Goal: Task Accomplishment & Management: Use online tool/utility

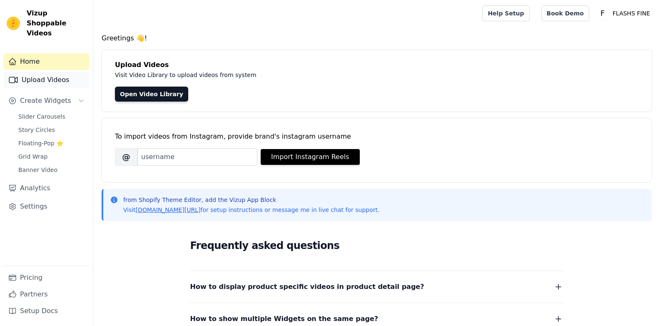
click at [47, 72] on link "Upload Videos" at bounding box center [46, 80] width 86 height 17
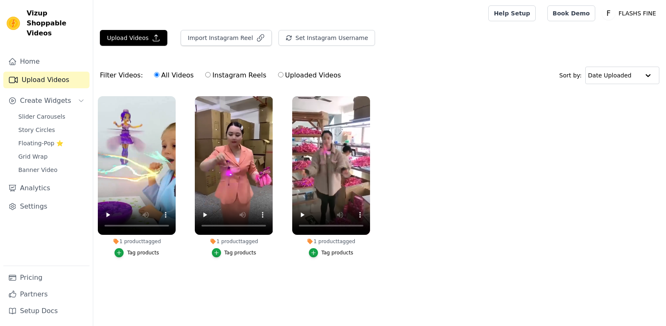
click at [52, 96] on span "Create Widgets" at bounding box center [45, 101] width 51 height 10
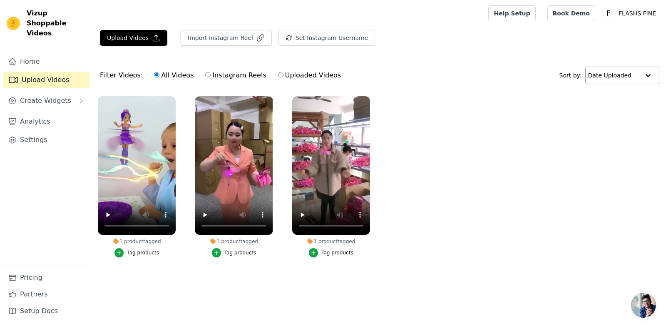
click at [651, 77] on div at bounding box center [648, 75] width 17 height 17
click at [486, 104] on ul "1 product tagged Tag products 1 product tagged Tag products 1 product tagged Ta…" at bounding box center [379, 185] width 573 height 187
click at [421, 136] on ul "1 product tagged Tag products 1 product tagged Tag products 1 product tagged Ta…" at bounding box center [379, 185] width 573 height 187
click at [173, 97] on icon "button" at bounding box center [174, 97] width 3 height 3
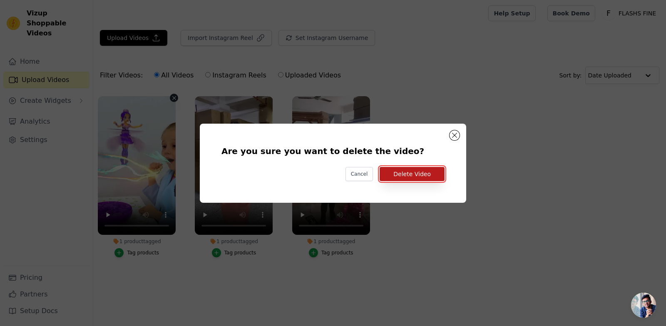
click at [407, 173] on button "Delete Video" at bounding box center [412, 174] width 65 height 14
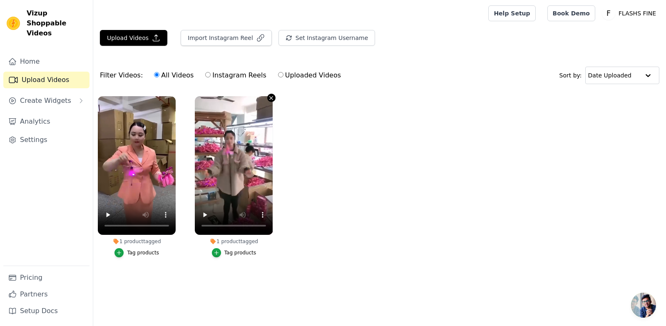
click at [268, 99] on icon "button" at bounding box center [271, 98] width 6 height 6
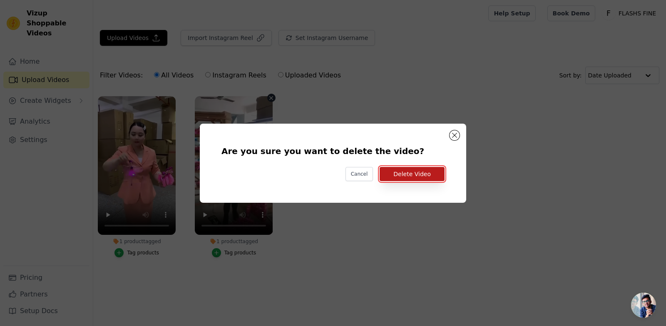
click at [397, 169] on button "Delete Video" at bounding box center [412, 174] width 65 height 14
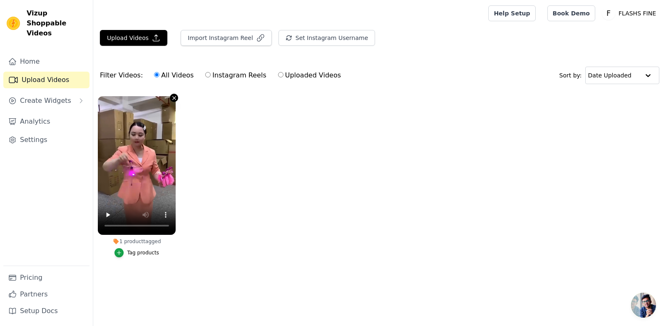
click at [171, 95] on icon "button" at bounding box center [174, 98] width 6 height 6
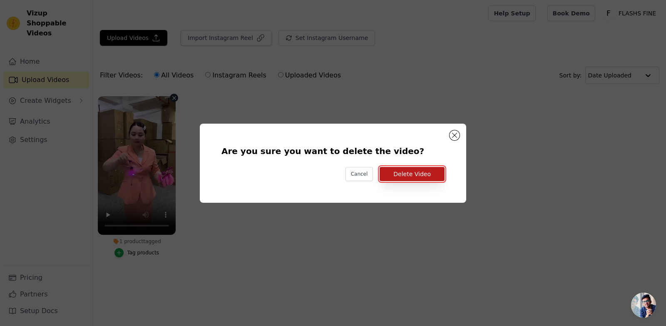
click at [392, 174] on button "Delete Video" at bounding box center [412, 174] width 65 height 14
